Goal: Transaction & Acquisition: Subscribe to service/newsletter

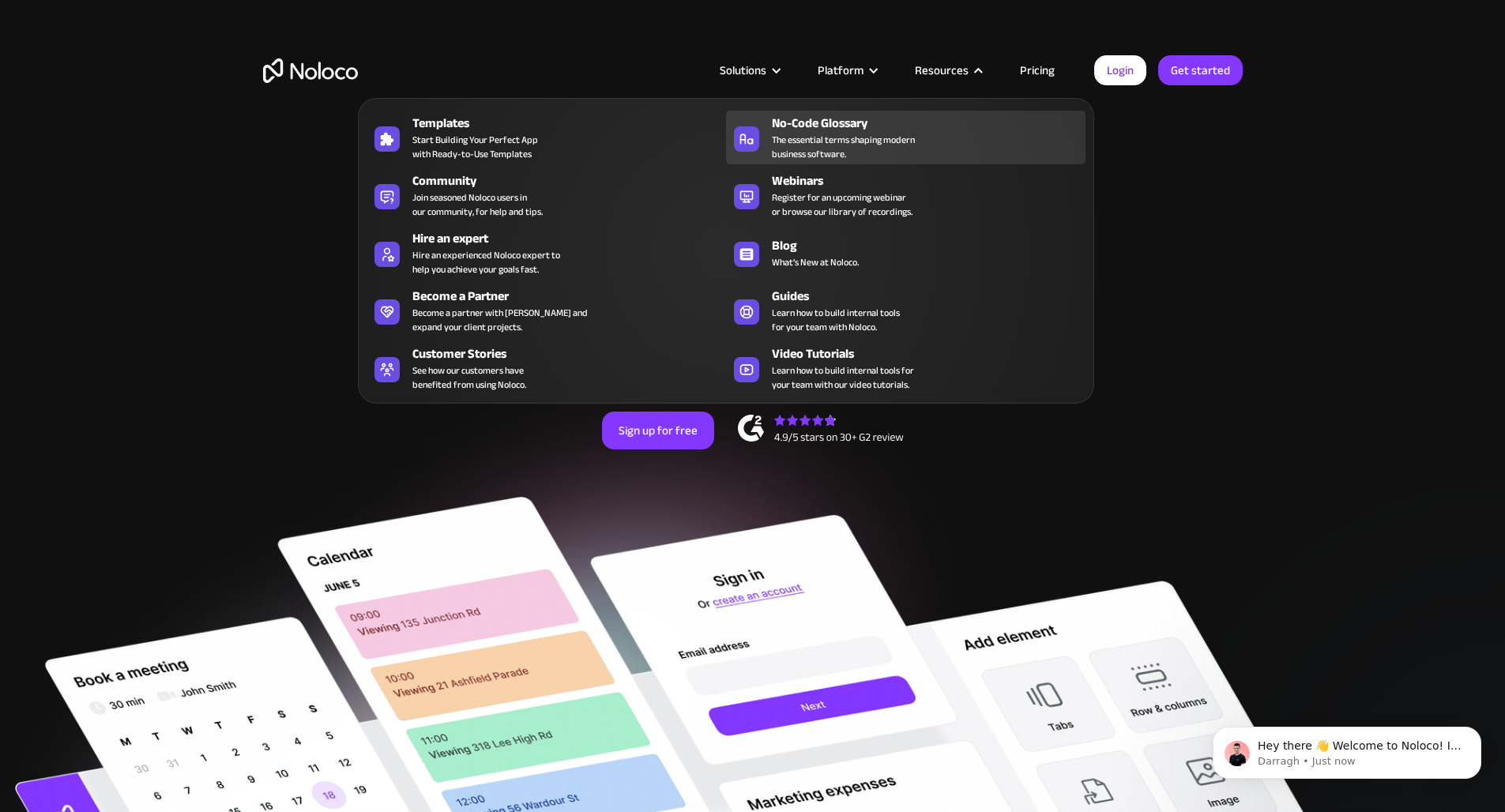
click at [847, 129] on div "No-Code Glossary" at bounding box center [932, 124] width 321 height 19
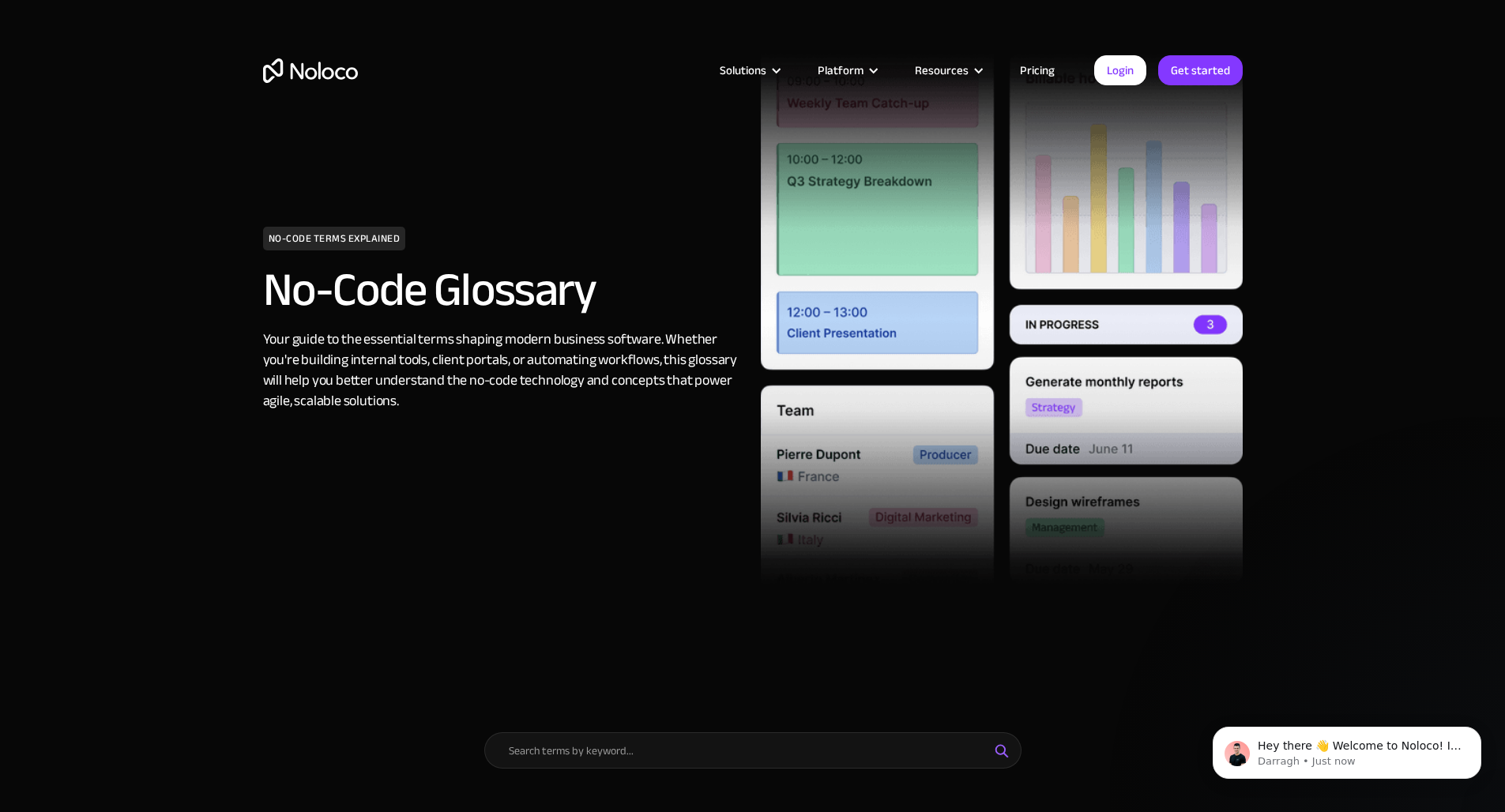
click at [1043, 70] on link "Pricing" at bounding box center [1037, 71] width 74 height 21
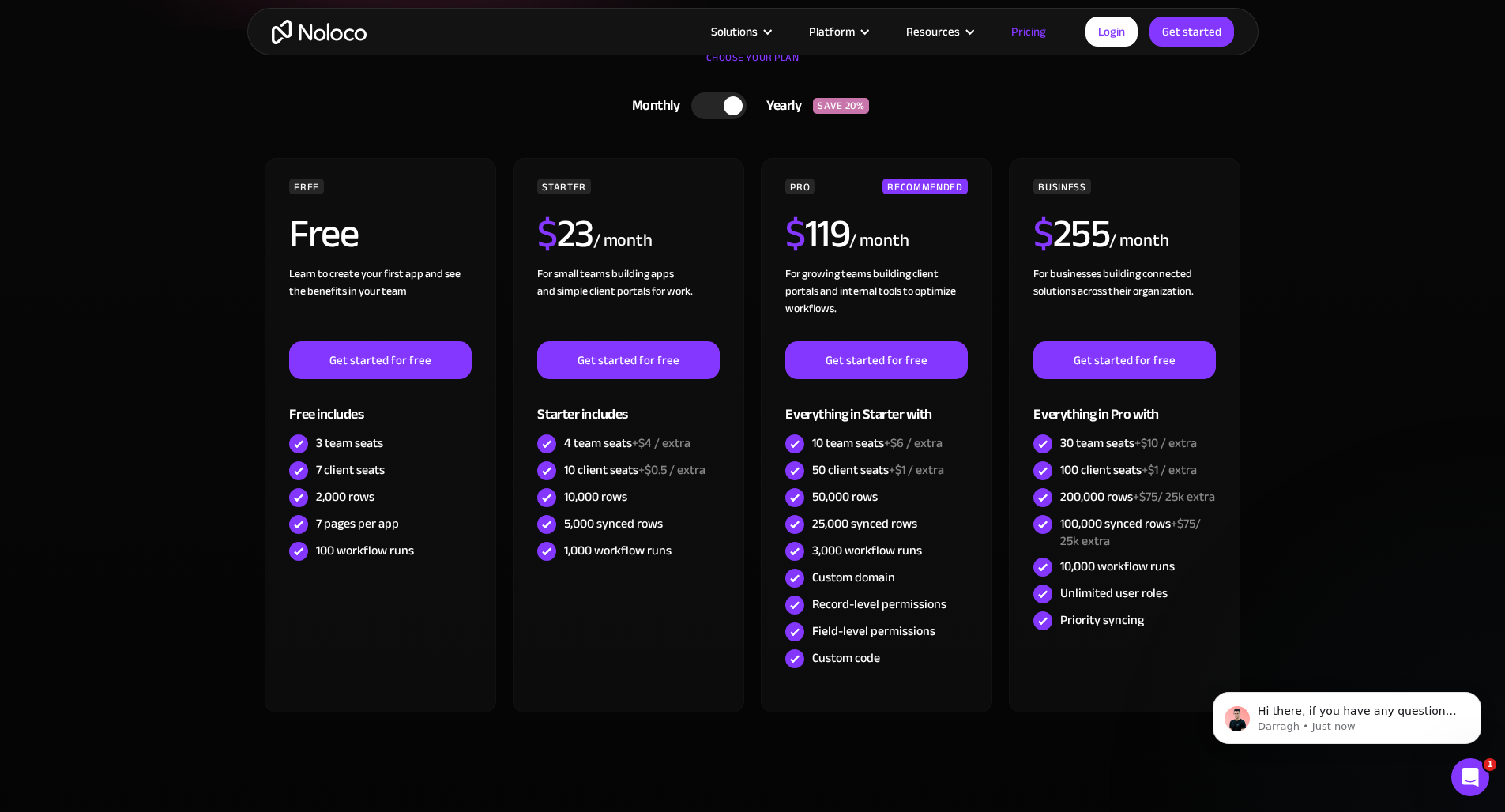
scroll to position [365, 0]
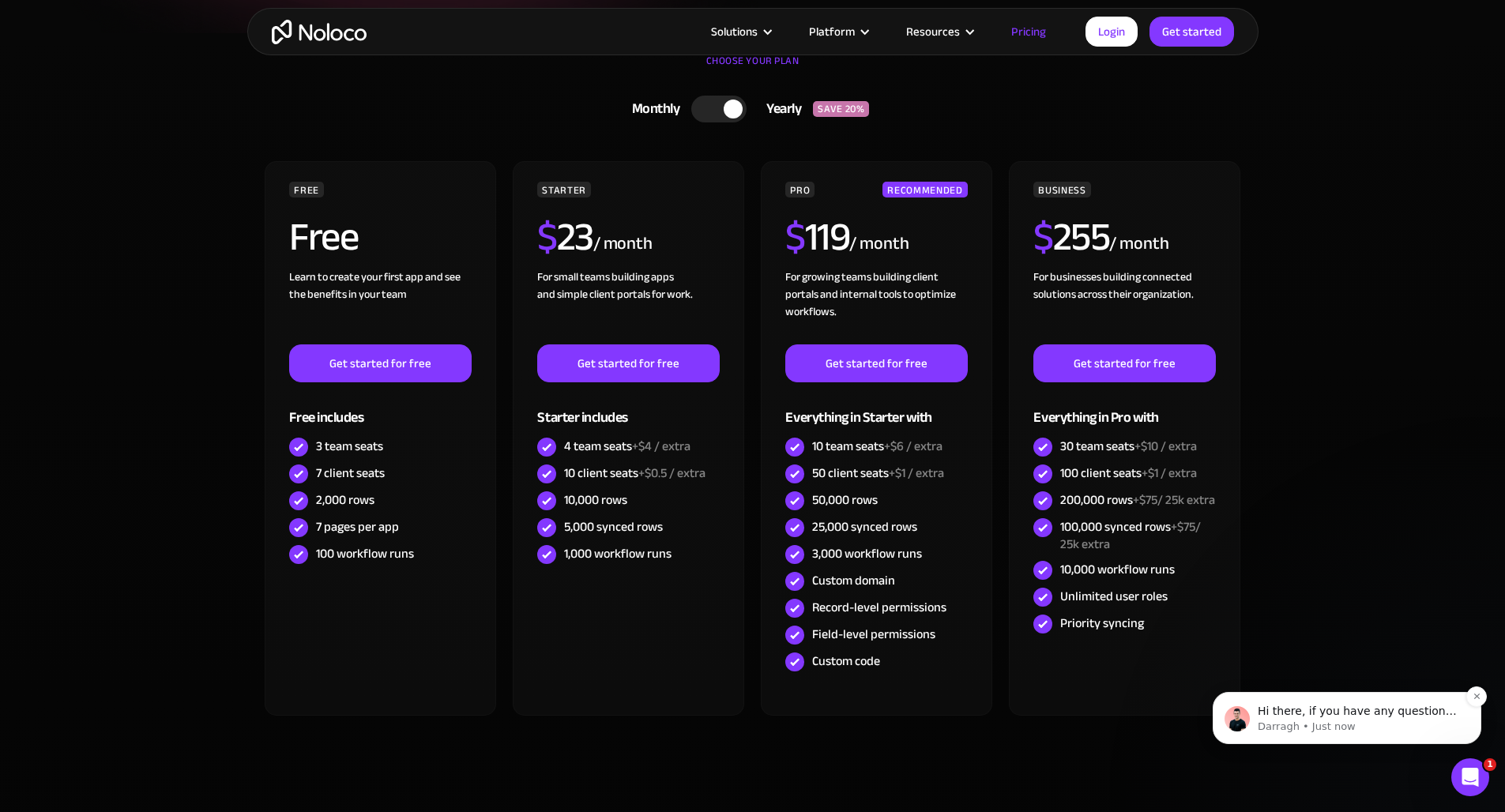
click at [1380, 719] on p "Hi there, if you have any questions about our pricing, just let us know! Darragh" at bounding box center [1359, 712] width 204 height 16
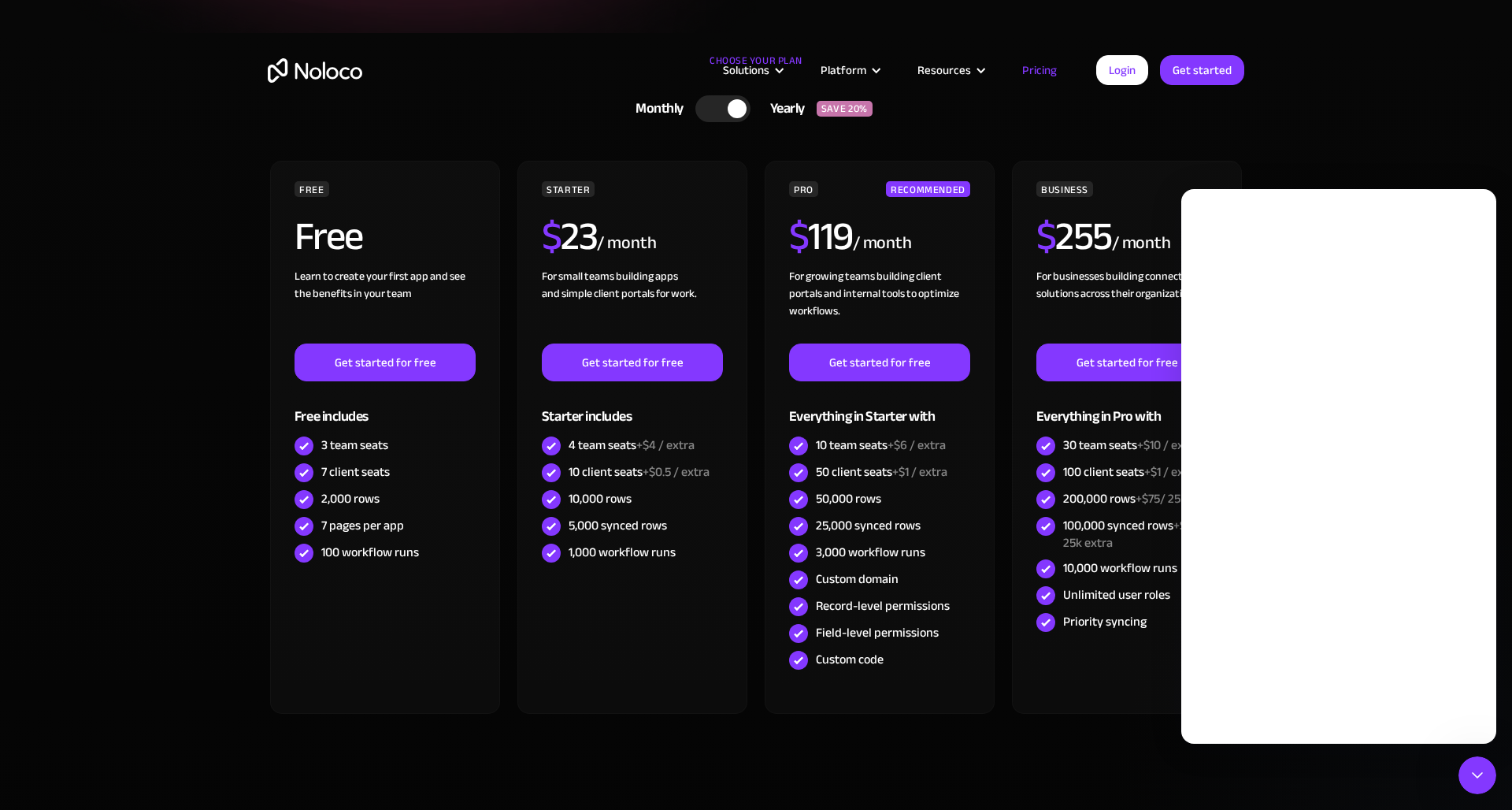
scroll to position [0, 0]
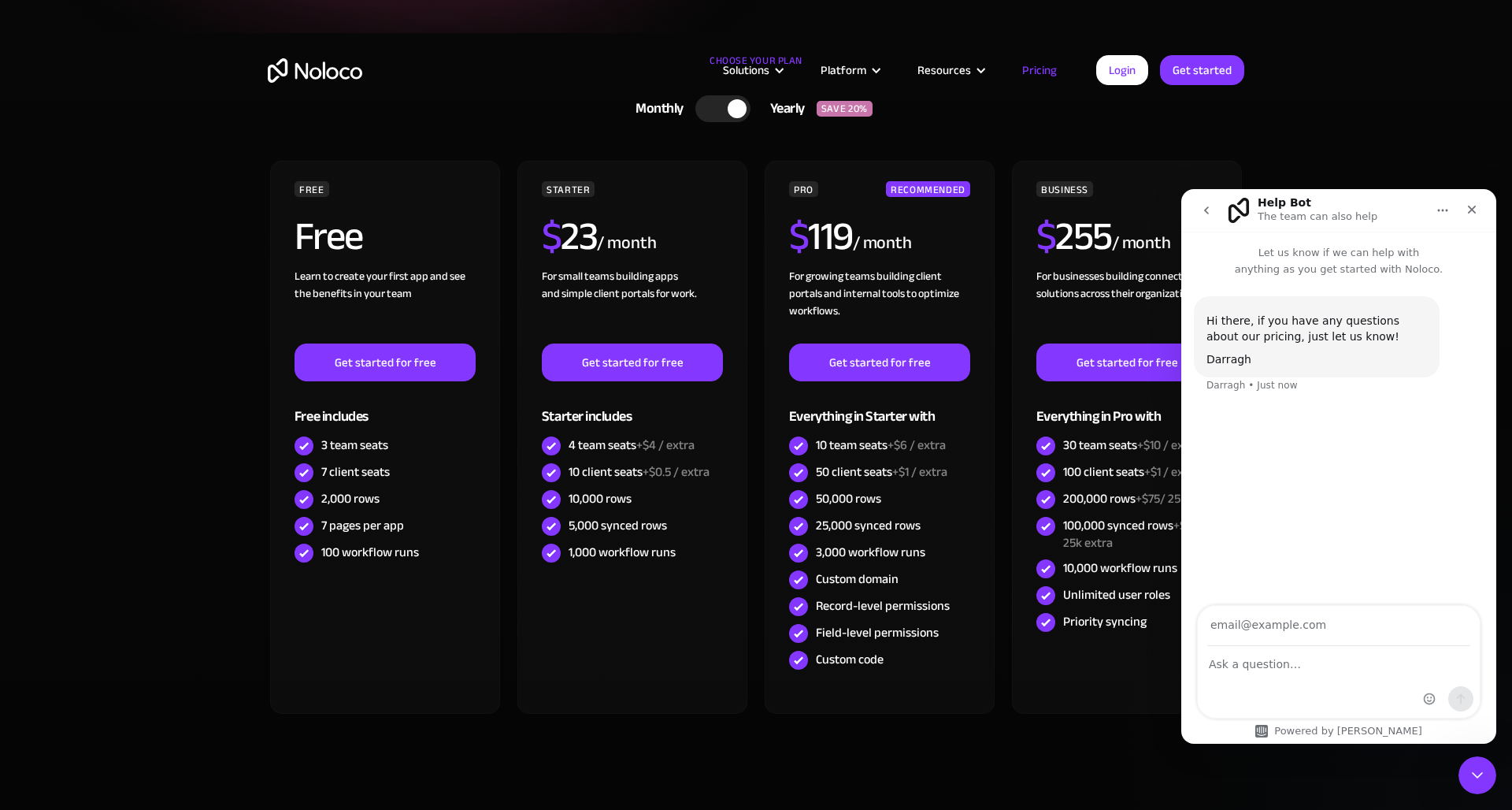
click at [1316, 122] on div "Solutions Use Cases Business Types Project Management Keep track of customers, …" at bounding box center [756, 74] width 1512 height 148
click at [1476, 215] on icon "Close" at bounding box center [1472, 209] width 13 height 13
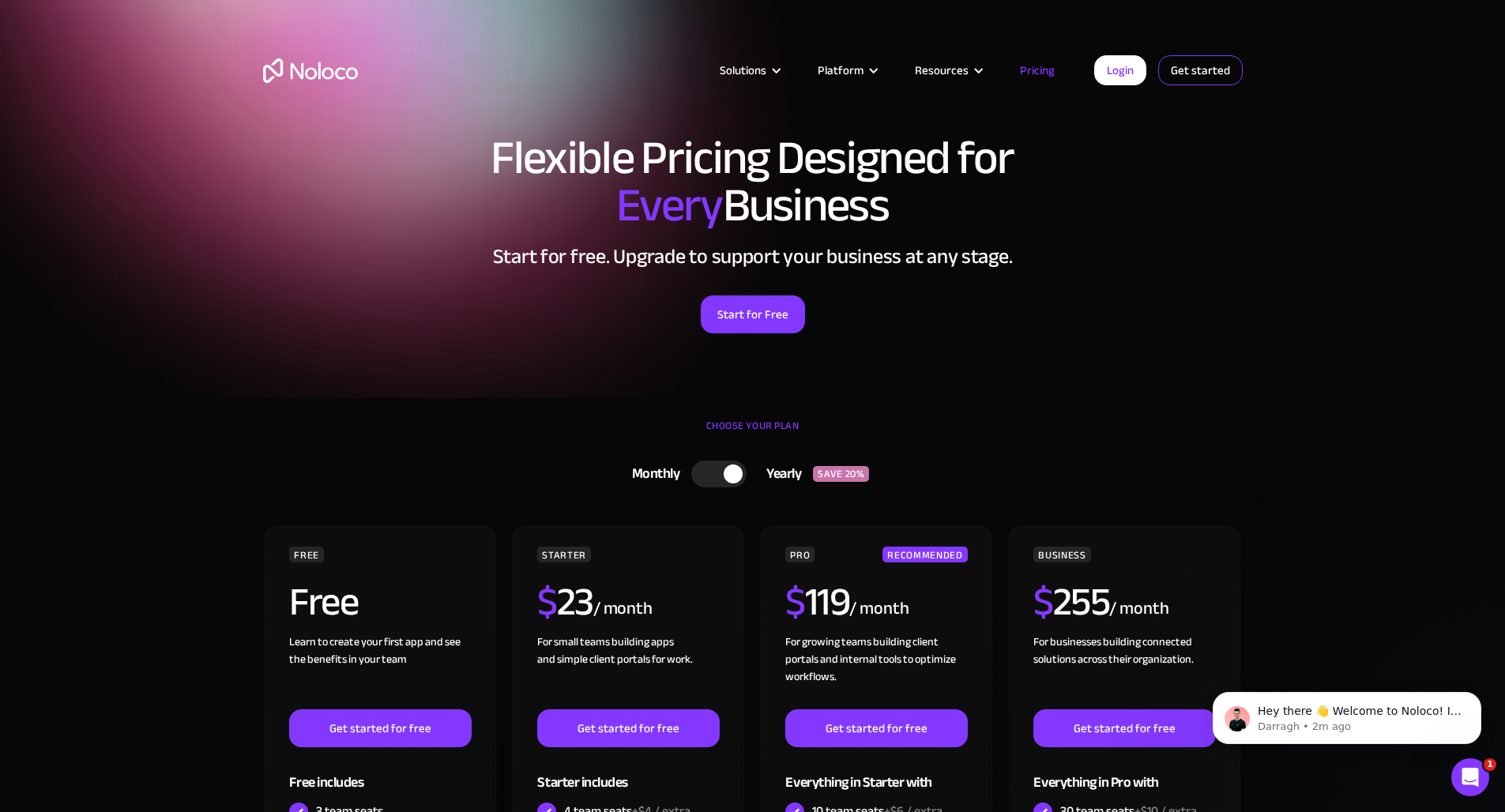
click at [1217, 71] on link "Get started" at bounding box center [1200, 70] width 85 height 30
